Goal: Find specific page/section: Find specific page/section

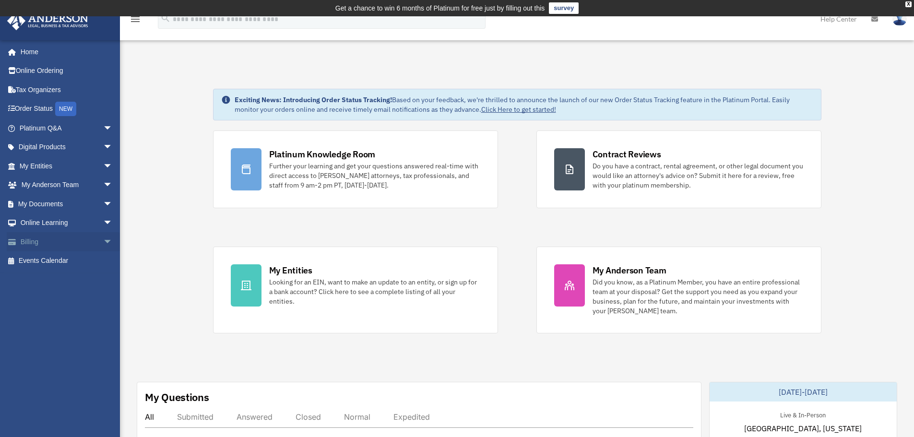
click at [49, 234] on link "Billing arrow_drop_down" at bounding box center [67, 241] width 120 height 19
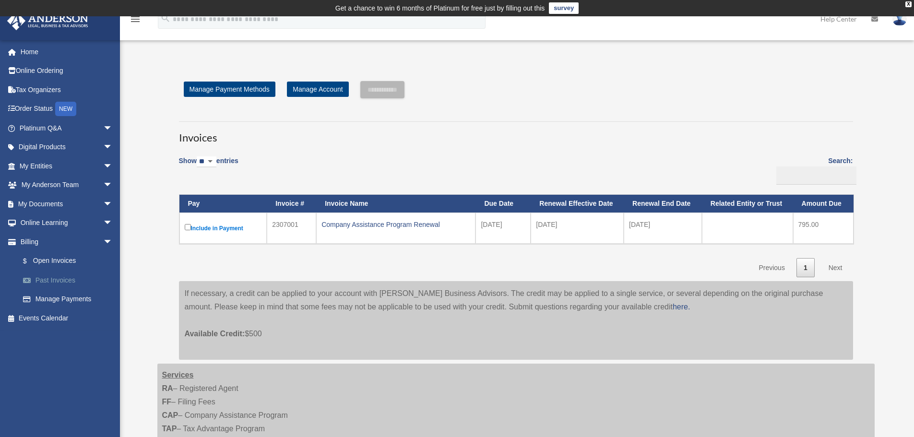
click at [53, 276] on link "Past Invoices" at bounding box center [70, 280] width 114 height 19
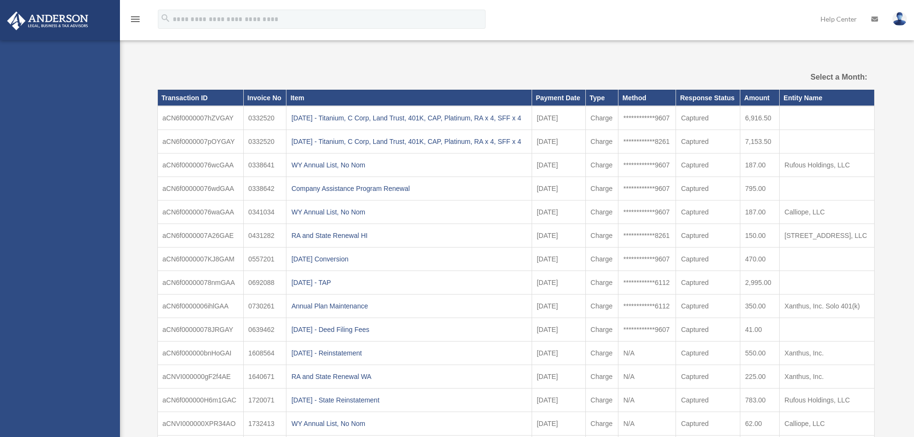
select select
